Goal: Use online tool/utility

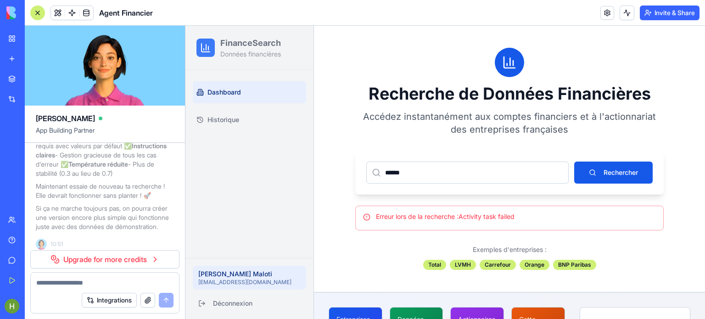
scroll to position [132, 0]
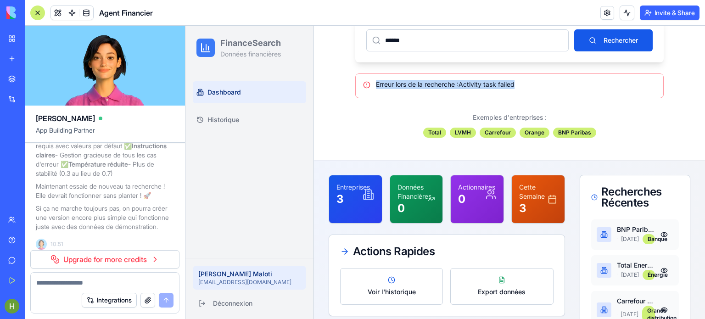
drag, startPoint x: 617, startPoint y: 38, endPoint x: 582, endPoint y: 44, distance: 36.3
click at [617, 38] on button "Rechercher" at bounding box center [613, 40] width 79 height 22
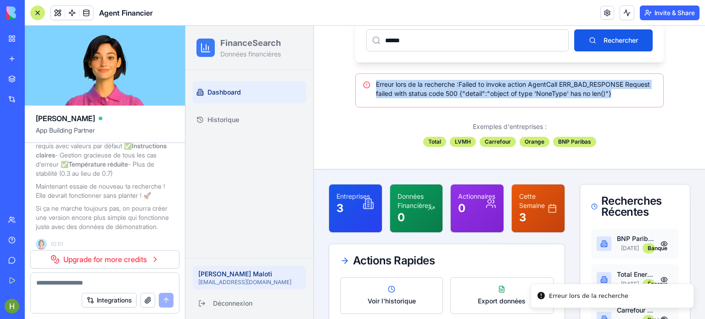
drag, startPoint x: 608, startPoint y: 95, endPoint x: 201, endPoint y: 234, distance: 430.4
click at [355, 85] on div "Erreur lors de la recherche : Failed to invoke action AgentCall ERR_BAD_RESPONS…" at bounding box center [509, 90] width 308 height 34
copy div "Erreur lors de la recherche : Failed to invoke action AgentCall ERR_BAD_RESPONS…"
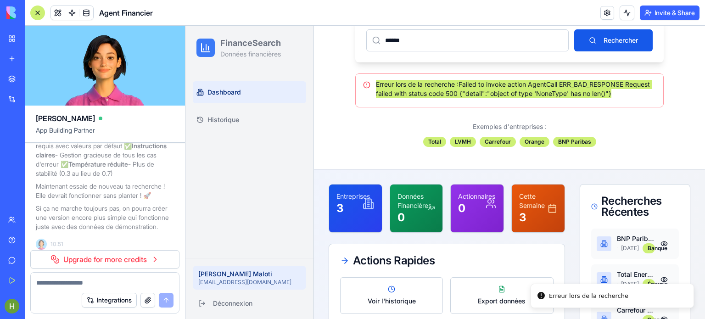
click at [121, 284] on textarea at bounding box center [104, 282] width 137 height 9
paste textarea "**********"
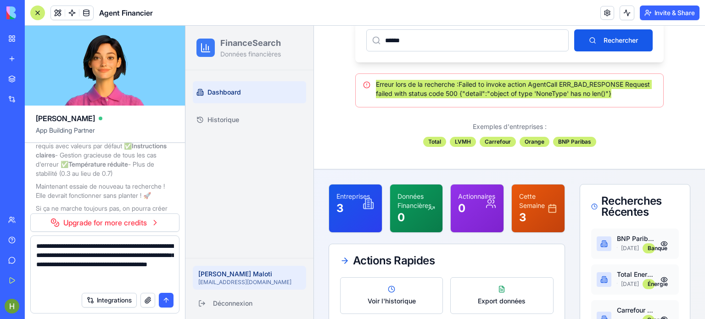
type textarea "**********"
click at [162, 301] on button "submit" at bounding box center [166, 300] width 15 height 15
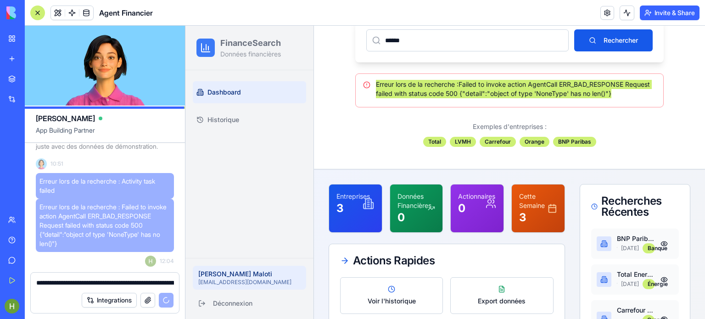
scroll to position [1925, 0]
